Goal: Task Accomplishment & Management: Use online tool/utility

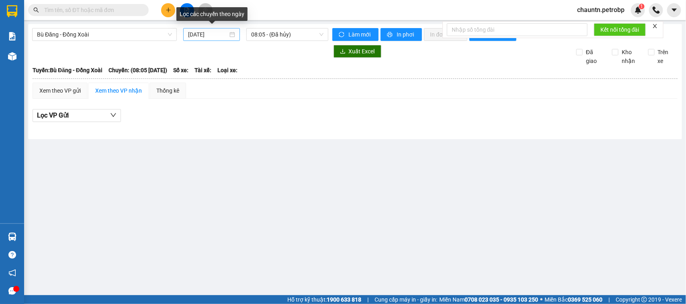
click at [217, 35] on input "[DATE]" at bounding box center [208, 34] width 40 height 9
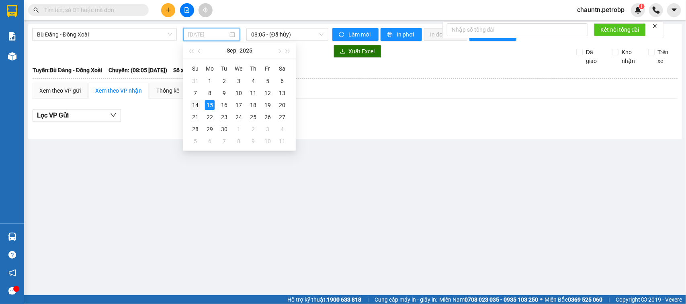
drag, startPoint x: 194, startPoint y: 103, endPoint x: 133, endPoint y: 53, distance: 78.8
click at [192, 103] on div "14" at bounding box center [195, 105] width 10 height 10
type input "[DATE]"
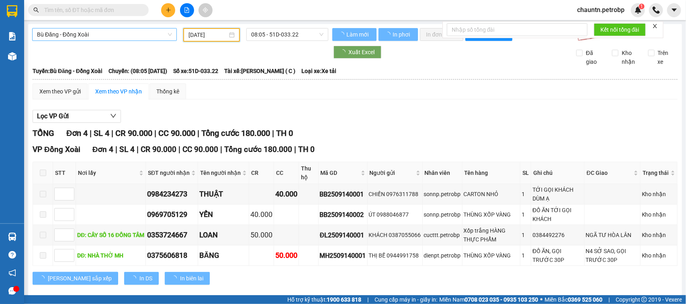
click at [127, 33] on span "Bù Đăng - Đồng Xoài" at bounding box center [104, 35] width 135 height 12
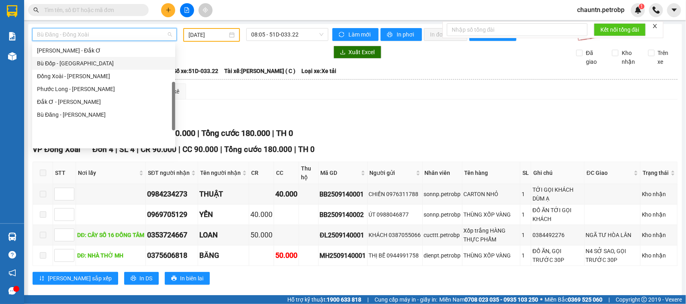
scroll to position [67, 0]
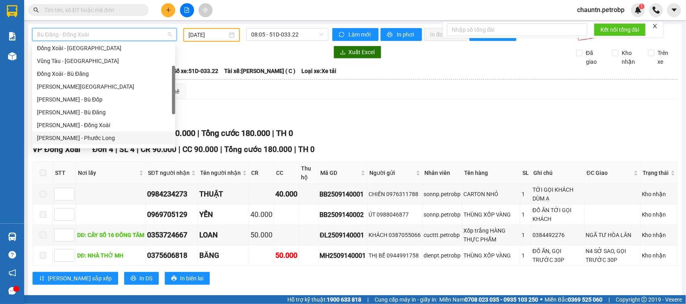
click at [91, 135] on div "[PERSON_NAME] - Phước Long" at bounding box center [103, 138] width 133 height 9
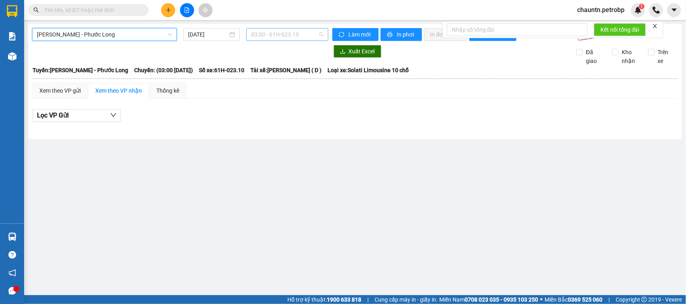
click at [255, 32] on span "03:00 - 61H-023.10" at bounding box center [287, 35] width 72 height 12
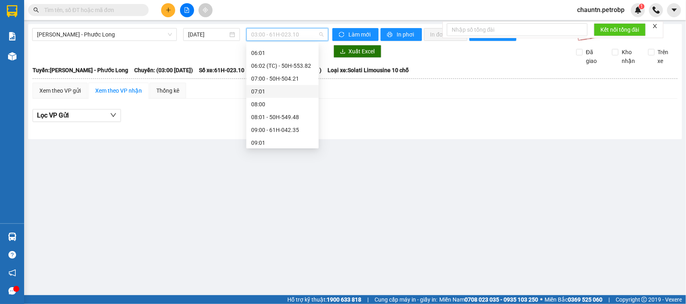
scroll to position [151, 0]
click at [296, 108] on div "09:05 - 50H-363.26" at bounding box center [282, 105] width 63 height 9
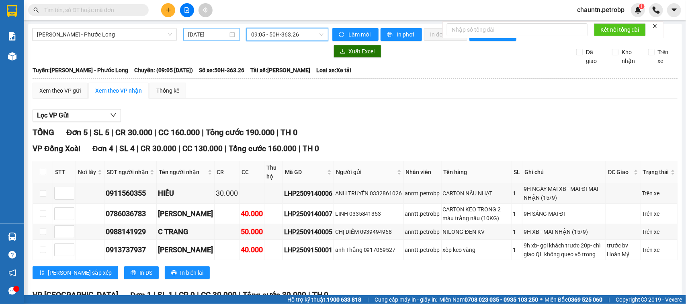
click at [217, 39] on div "[DATE]" at bounding box center [211, 34] width 57 height 13
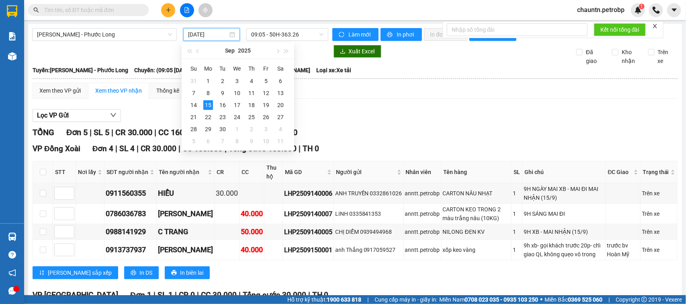
click at [217, 38] on input "[DATE]" at bounding box center [208, 34] width 40 height 9
click at [195, 105] on div "14" at bounding box center [194, 105] width 10 height 10
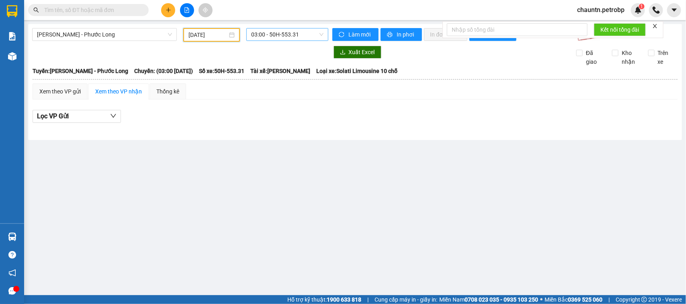
click at [275, 35] on span "03:00 - 50H-553.31" at bounding box center [287, 35] width 72 height 12
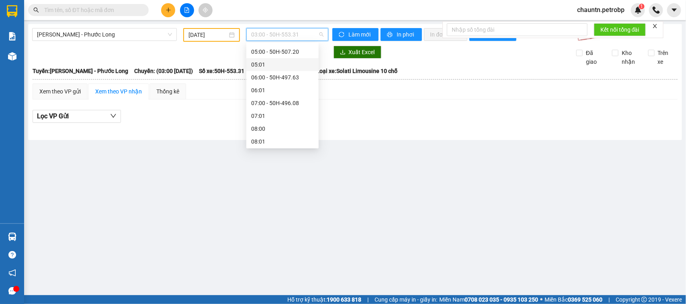
scroll to position [113, 0]
click at [288, 133] on div "09:05 - 93H-023.04" at bounding box center [282, 130] width 63 height 9
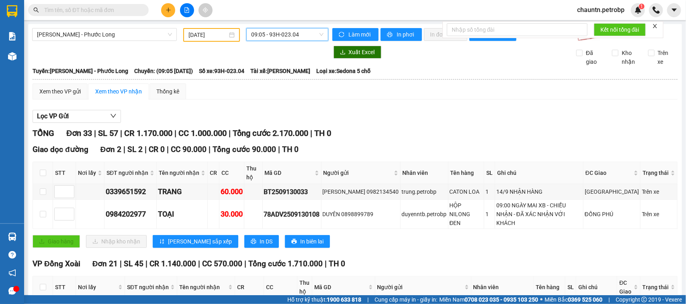
click at [280, 34] on span "09:05 - 93H-023.04" at bounding box center [287, 35] width 72 height 12
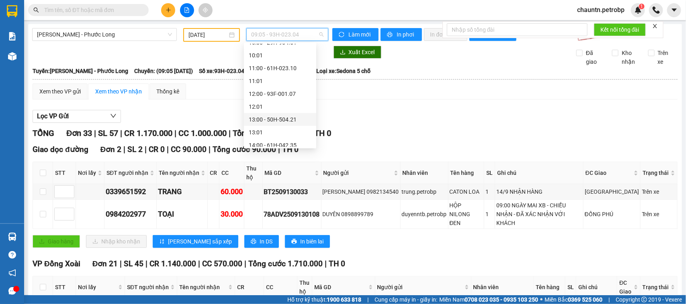
scroll to position [264, 0]
click at [280, 120] on div "14:05 - 50H-074.37" at bounding box center [280, 120] width 63 height 9
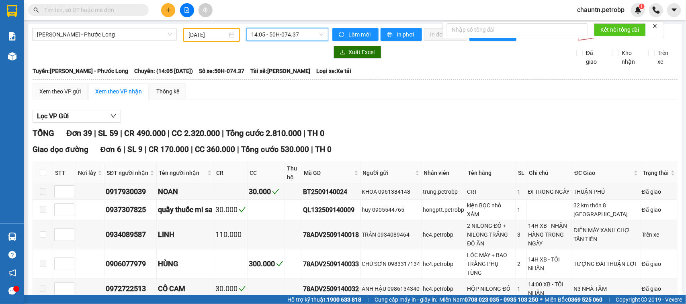
click at [291, 34] on span "14:05 - 50H-074.37" at bounding box center [287, 35] width 72 height 12
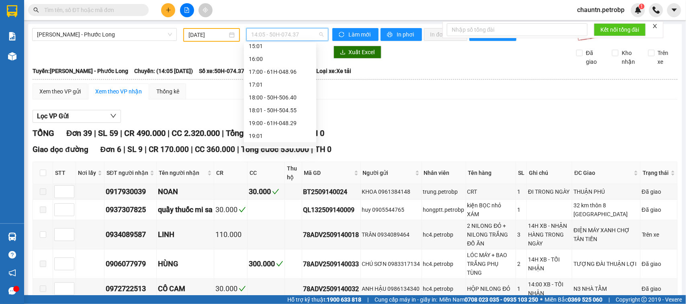
scroll to position [415, 0]
click at [281, 122] on div "21:00 - 50H-553.31" at bounding box center [280, 124] width 63 height 9
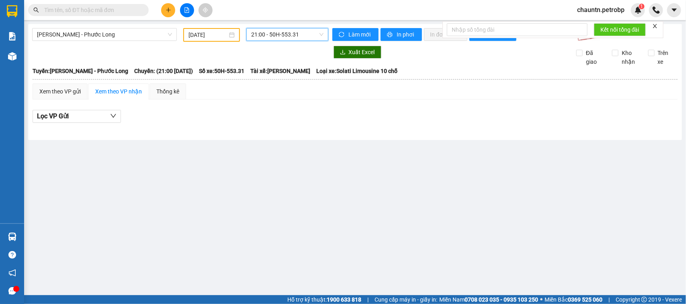
click at [300, 37] on span "21:00 - 50H-553.31" at bounding box center [287, 35] width 72 height 12
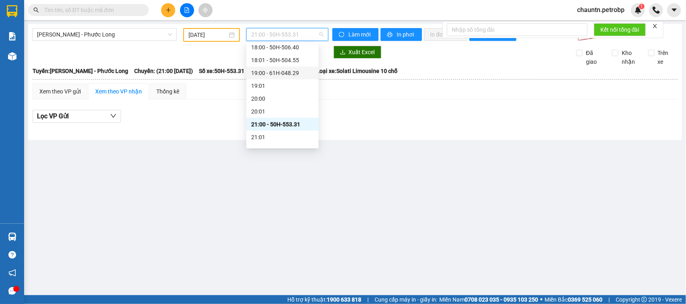
click at [288, 73] on div "19:00 - 61H-048.29" at bounding box center [282, 73] width 63 height 9
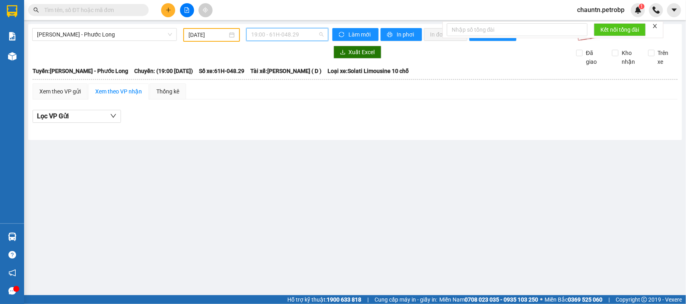
click at [298, 33] on span "19:00 - 61H-048.29" at bounding box center [287, 35] width 72 height 12
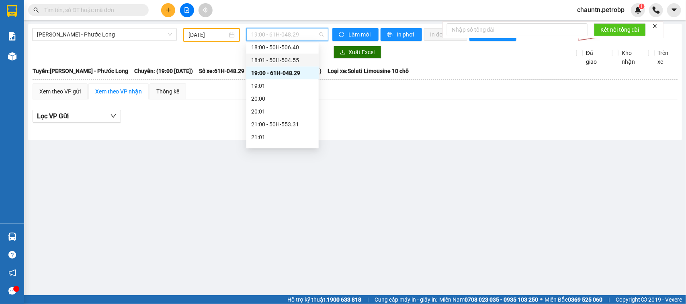
click at [294, 57] on div "18:01 - 50H-504.55" at bounding box center [282, 60] width 63 height 9
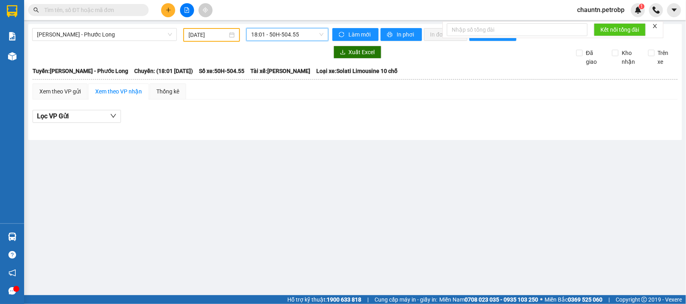
click at [300, 36] on span "18:01 - 50H-504.55" at bounding box center [287, 35] width 72 height 12
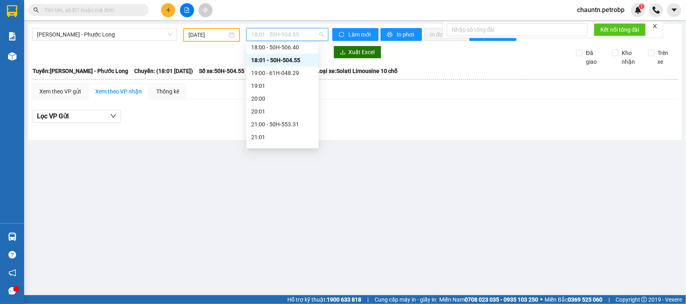
scroll to position [364, 0]
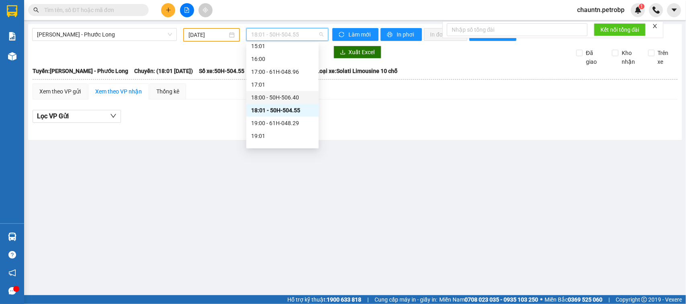
click at [292, 97] on div "18:00 - 50H-506.40" at bounding box center [282, 97] width 63 height 9
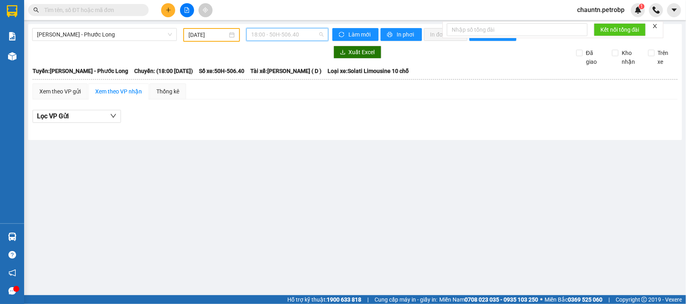
click at [298, 33] on span "18:00 - 50H-506.40" at bounding box center [287, 35] width 72 height 12
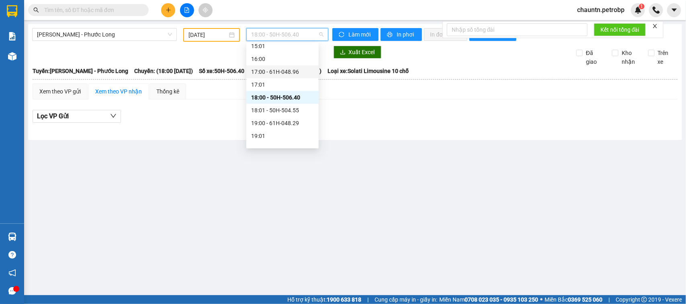
click at [289, 71] on div "17:00 - 61H-048.96" at bounding box center [282, 71] width 63 height 9
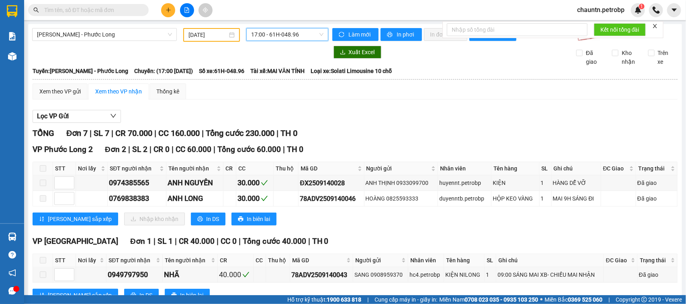
click at [309, 35] on span "17:00 - 61H-048.96" at bounding box center [287, 35] width 72 height 12
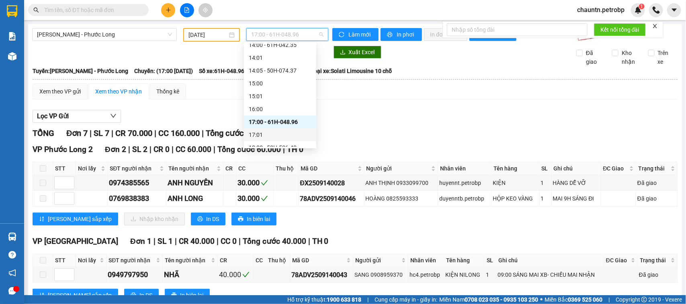
scroll to position [264, 0]
click at [282, 119] on div "14:05 - 50H-074.37" at bounding box center [280, 120] width 63 height 9
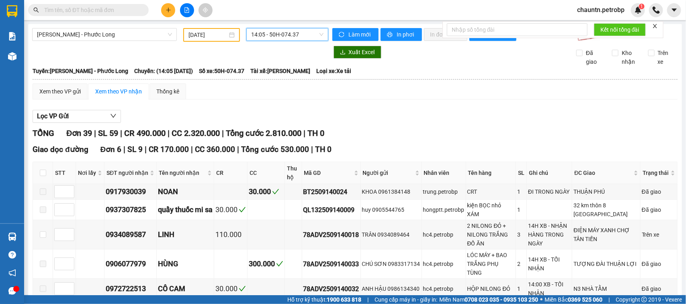
click at [298, 37] on span "14:05 - 50H-074.37" at bounding box center [287, 35] width 72 height 12
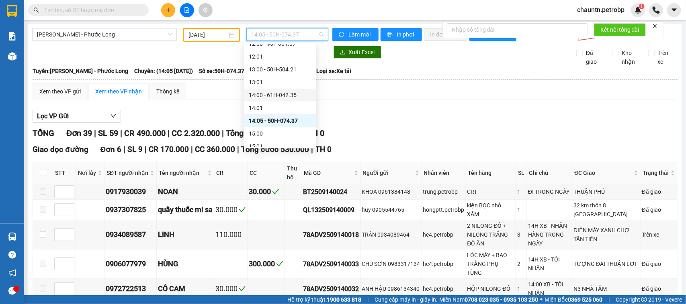
click at [288, 92] on div "14:00 - 61H-042.35" at bounding box center [280, 95] width 63 height 9
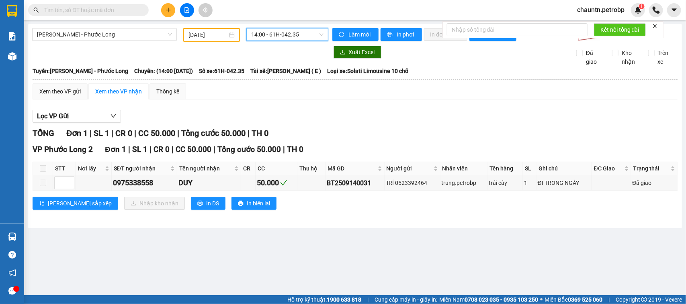
click at [300, 37] on span "14:00 - 61H-042.35" at bounding box center [287, 35] width 72 height 12
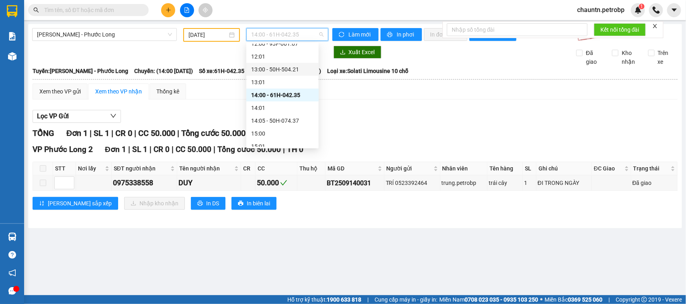
click at [290, 67] on div "13:00 - 50H-504.21" at bounding box center [282, 69] width 63 height 9
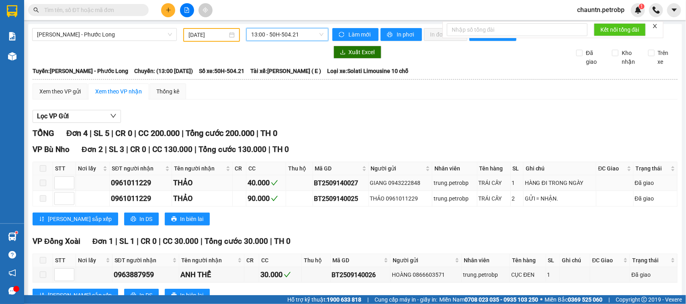
click at [339, 188] on div "BT2509140027" at bounding box center [340, 183] width 53 height 10
copy div "BT2509140027"
click at [214, 33] on input "[DATE]" at bounding box center [207, 35] width 39 height 9
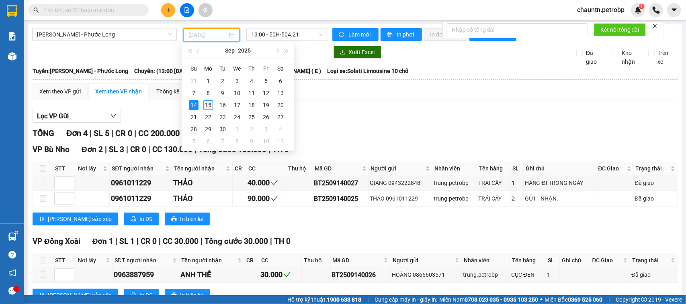
click at [210, 106] on div "15" at bounding box center [208, 105] width 10 height 10
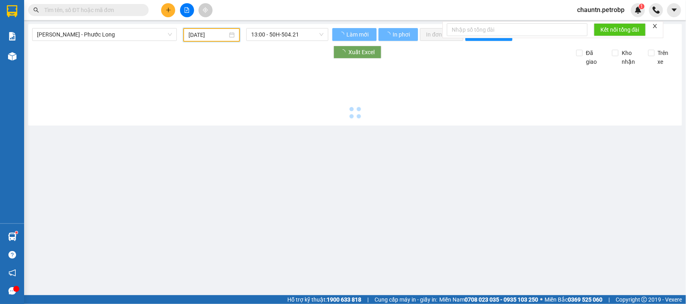
type input "[DATE]"
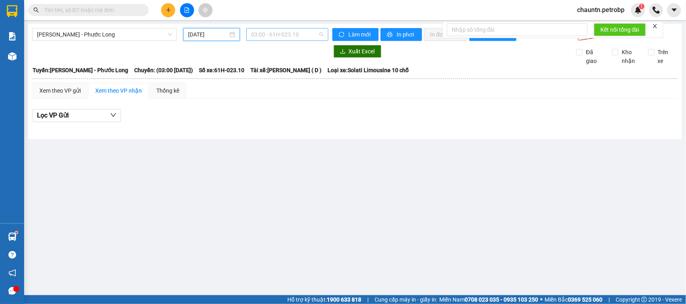
click at [284, 36] on span "03:00 - 61H-023.10" at bounding box center [287, 35] width 72 height 12
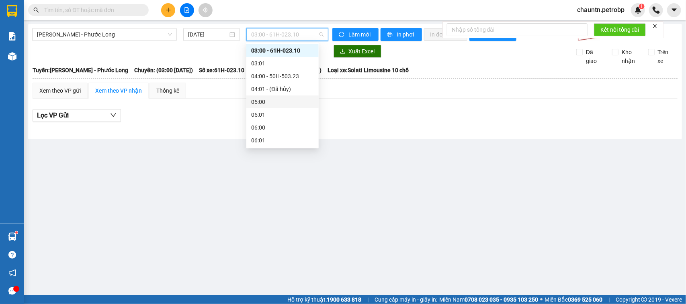
scroll to position [113, 0]
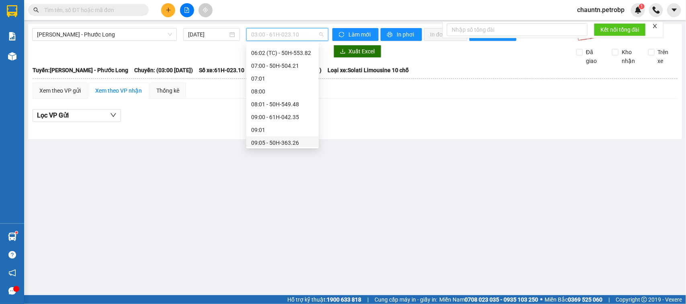
click at [292, 141] on div "09:05 - 50H-363.26" at bounding box center [282, 143] width 63 height 9
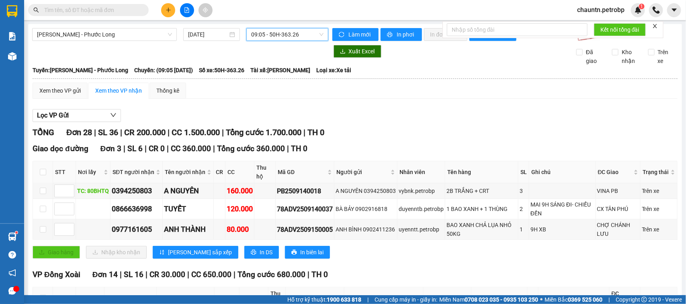
click at [328, 120] on div "Lọc VP Gửi" at bounding box center [355, 115] width 645 height 13
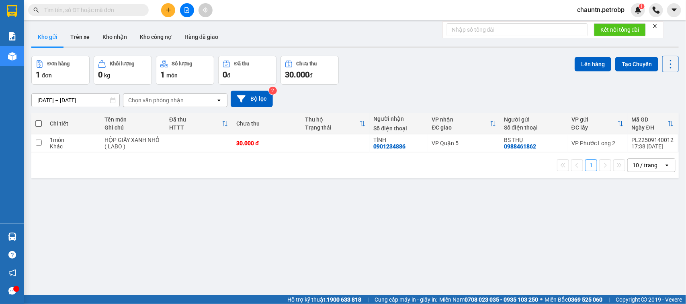
click at [98, 10] on input "text" at bounding box center [91, 10] width 95 height 9
paste input "BT2509140027"
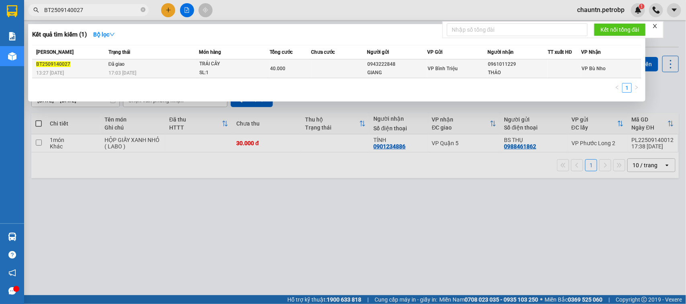
type input "BT2509140027"
click at [380, 65] on div "0943222848" at bounding box center [396, 64] width 59 height 8
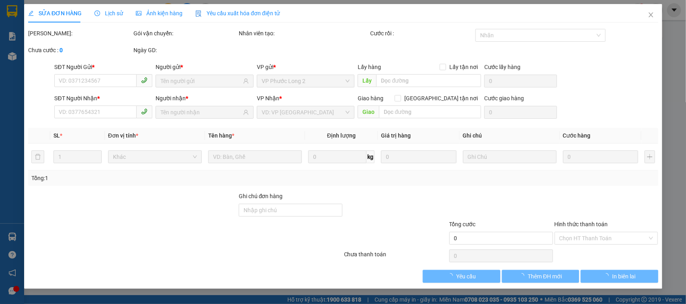
type input "0943222848"
type input "GIANG"
type input "0961011229"
type input "THẢO"
type input "40.000"
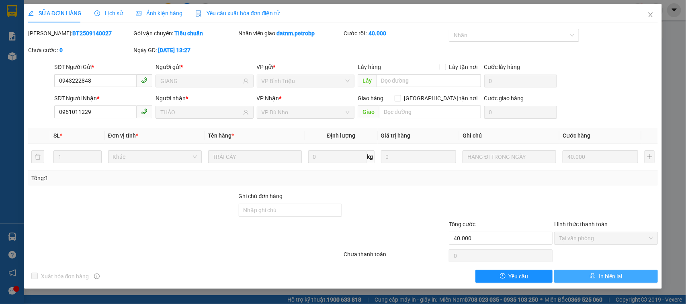
click at [592, 281] on button "In biên lai" at bounding box center [606, 276] width 104 height 13
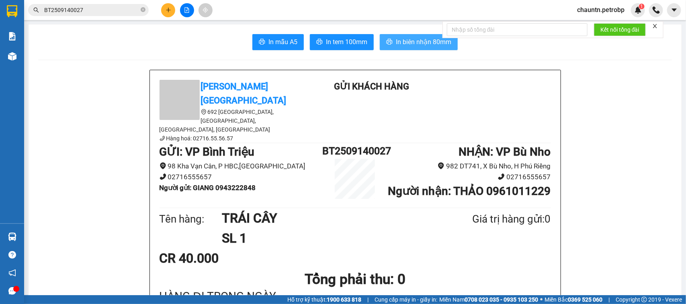
click at [399, 46] on span "In biên nhận 80mm" at bounding box center [423, 42] width 55 height 10
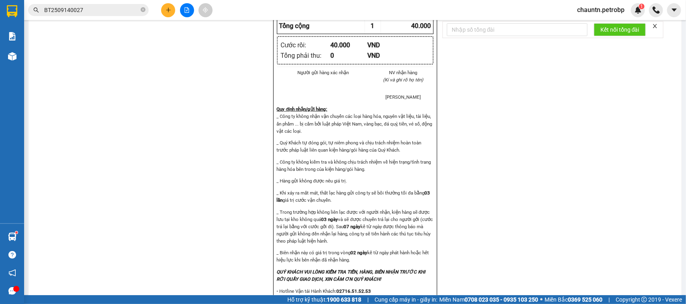
scroll to position [753, 0]
